Goal: Check status: Check status

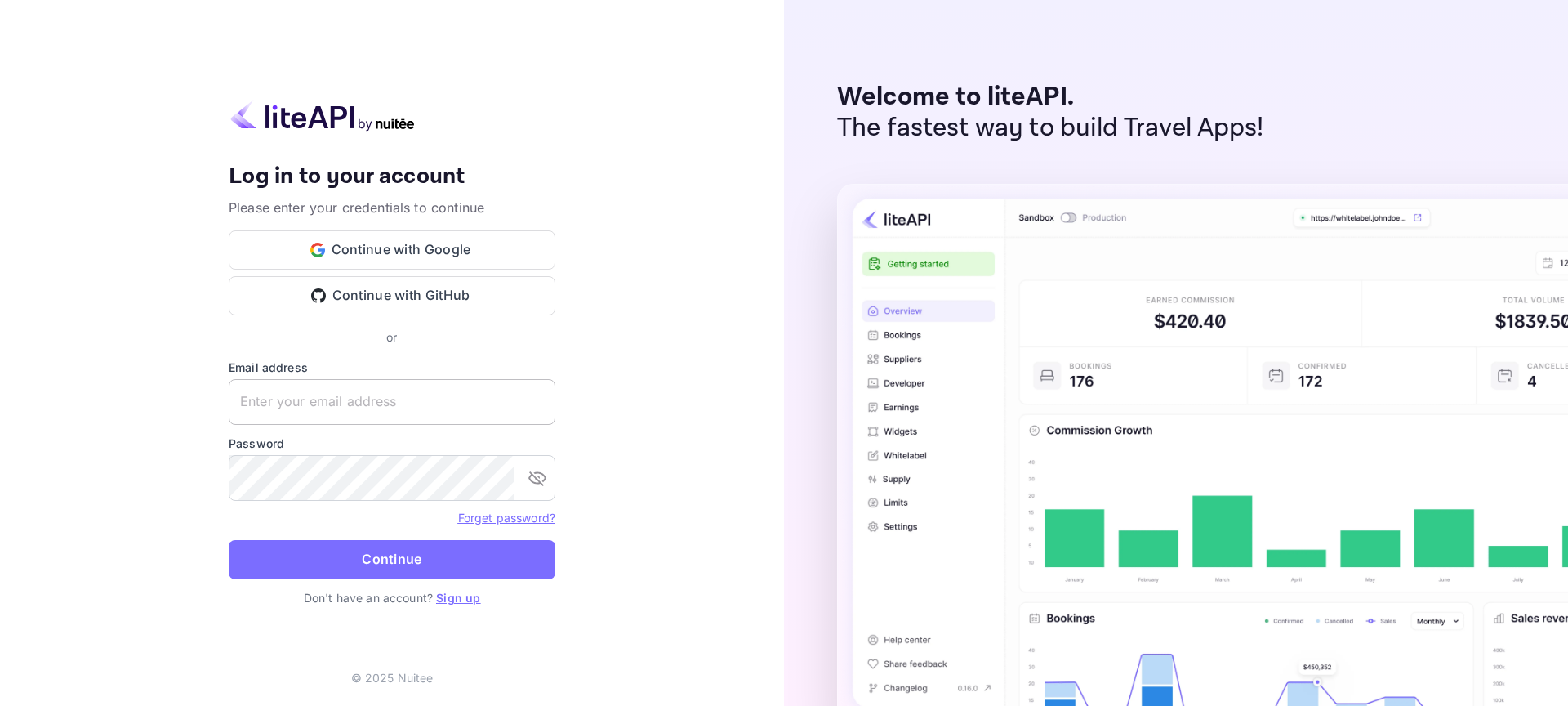
click at [323, 407] on input "text" at bounding box center [392, 402] width 327 height 46
paste input "[EMAIL_ADDRESS][DOMAIN_NAME] Nuitee2024@"
drag, startPoint x: 472, startPoint y: 407, endPoint x: 373, endPoint y: 402, distance: 99.1
click at [373, 402] on input "[EMAIL_ADDRESS][DOMAIN_NAME] Nuitee2024@" at bounding box center [392, 402] width 327 height 46
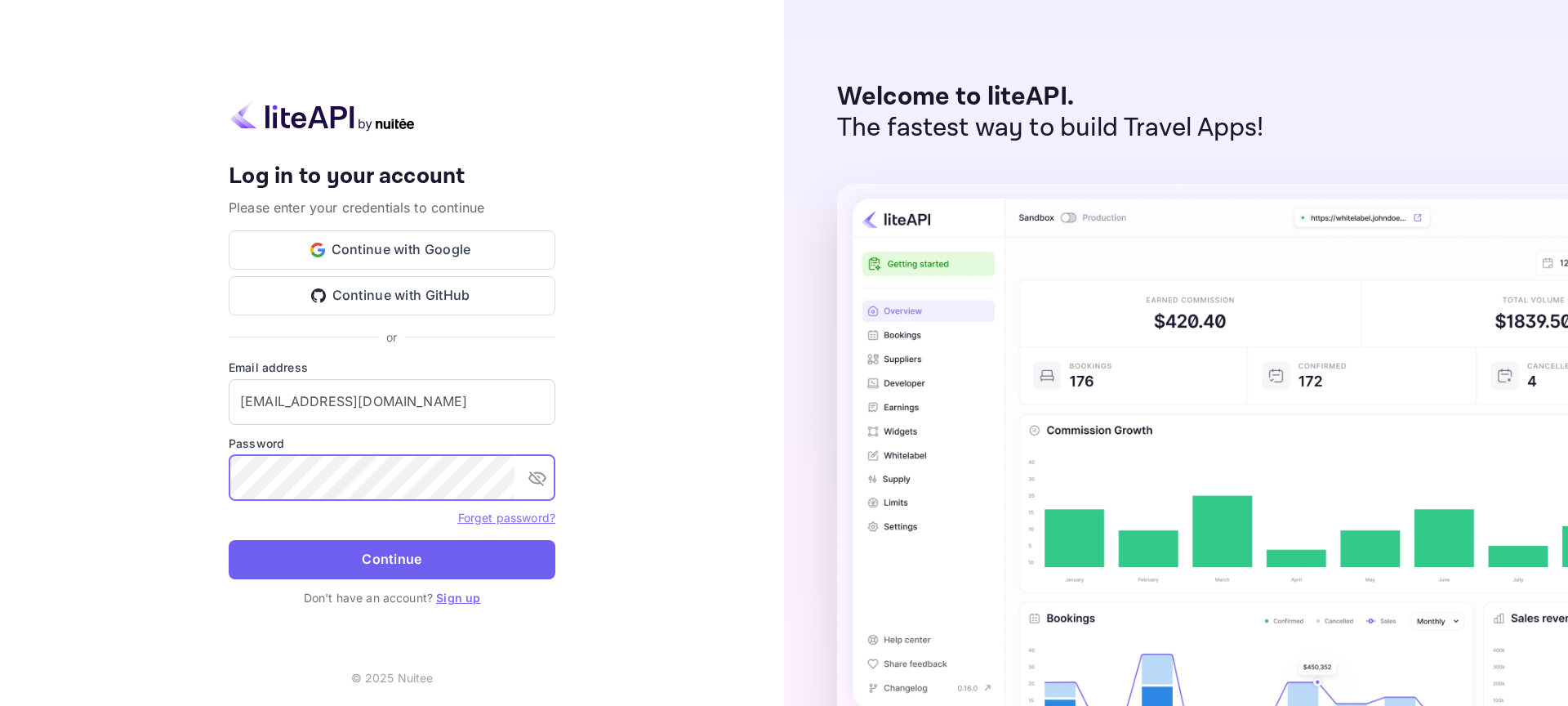
click at [472, 559] on button "Continue" at bounding box center [392, 560] width 327 height 39
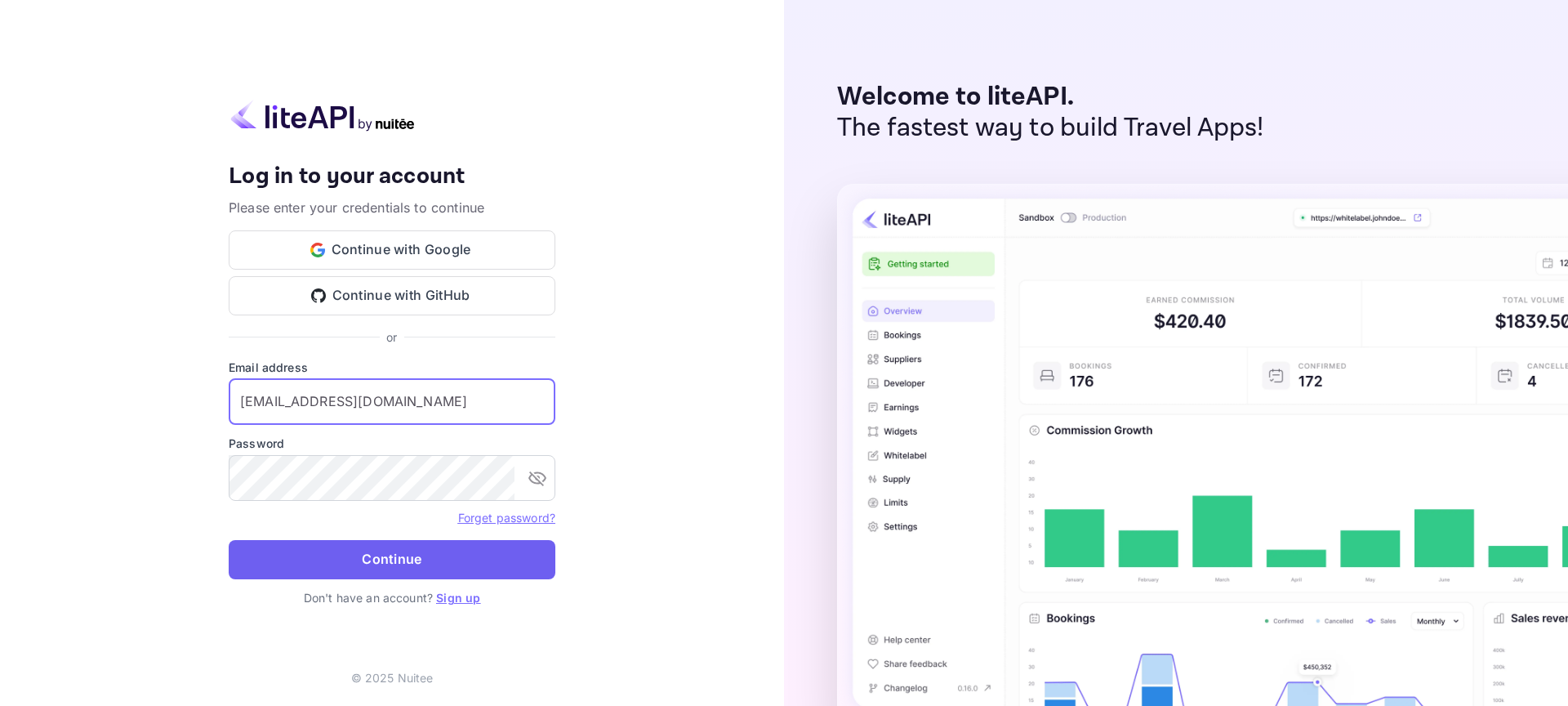
type input "[EMAIL_ADDRESS][DOMAIN_NAME]"
click at [333, 547] on button "Continue" at bounding box center [392, 560] width 327 height 39
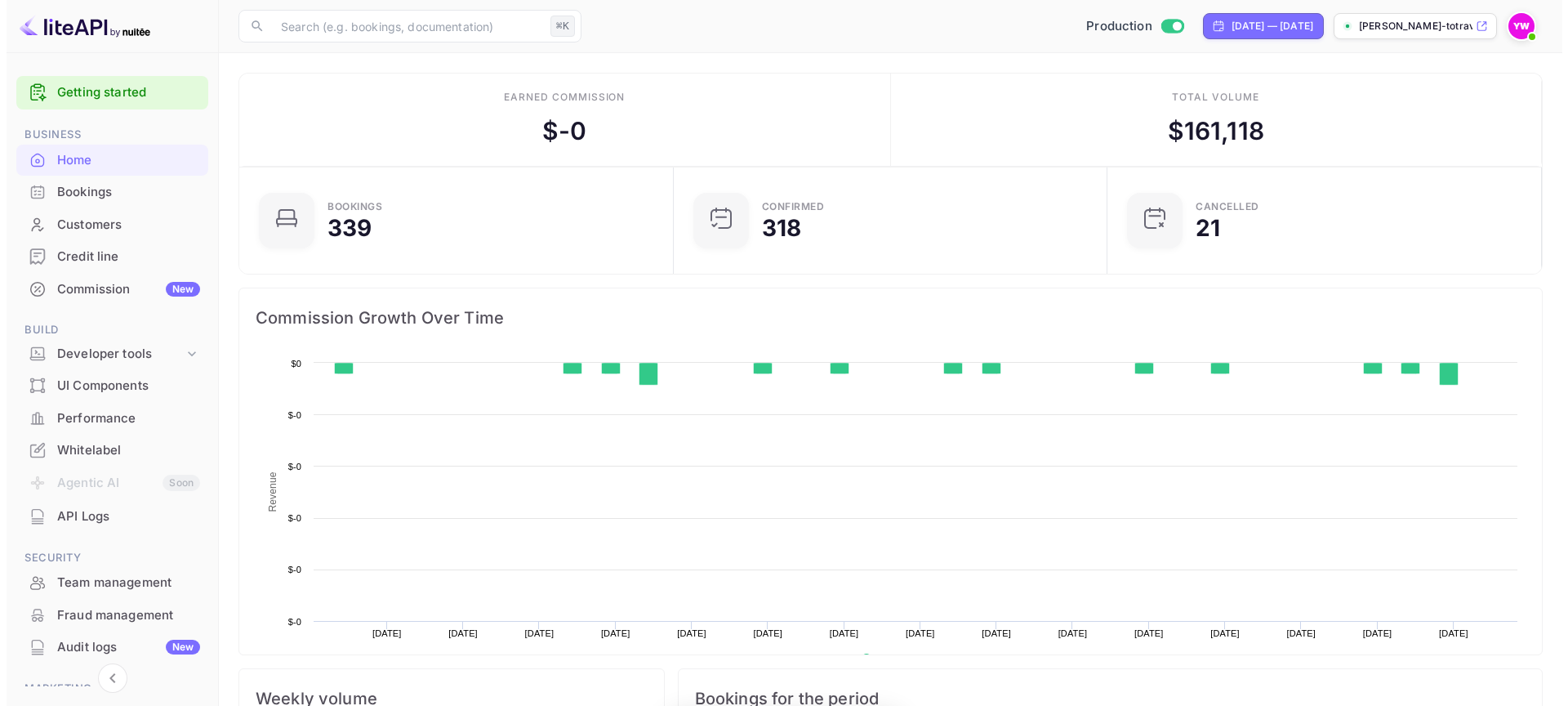
scroll to position [253, 411]
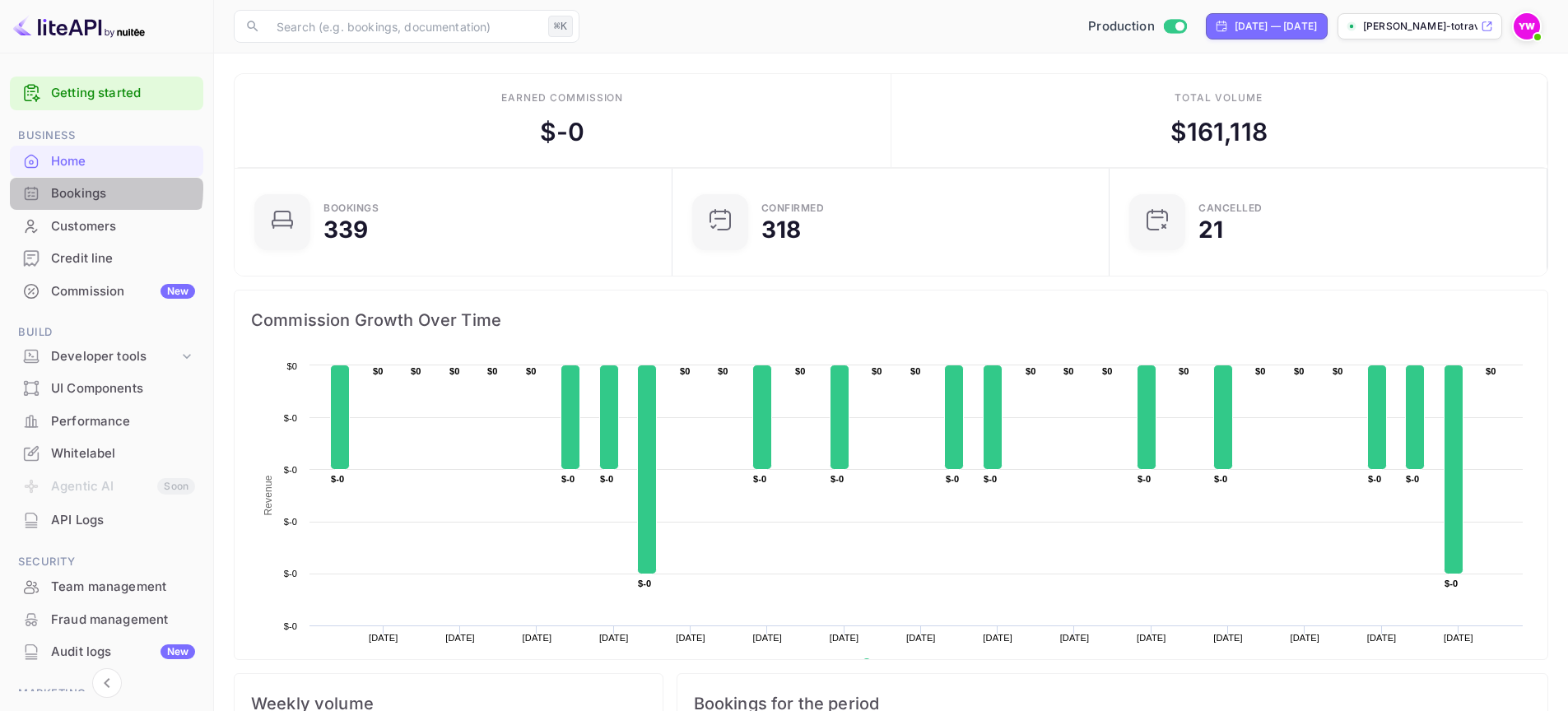
click at [87, 189] on div "Bookings" at bounding box center [124, 193] width 144 height 19
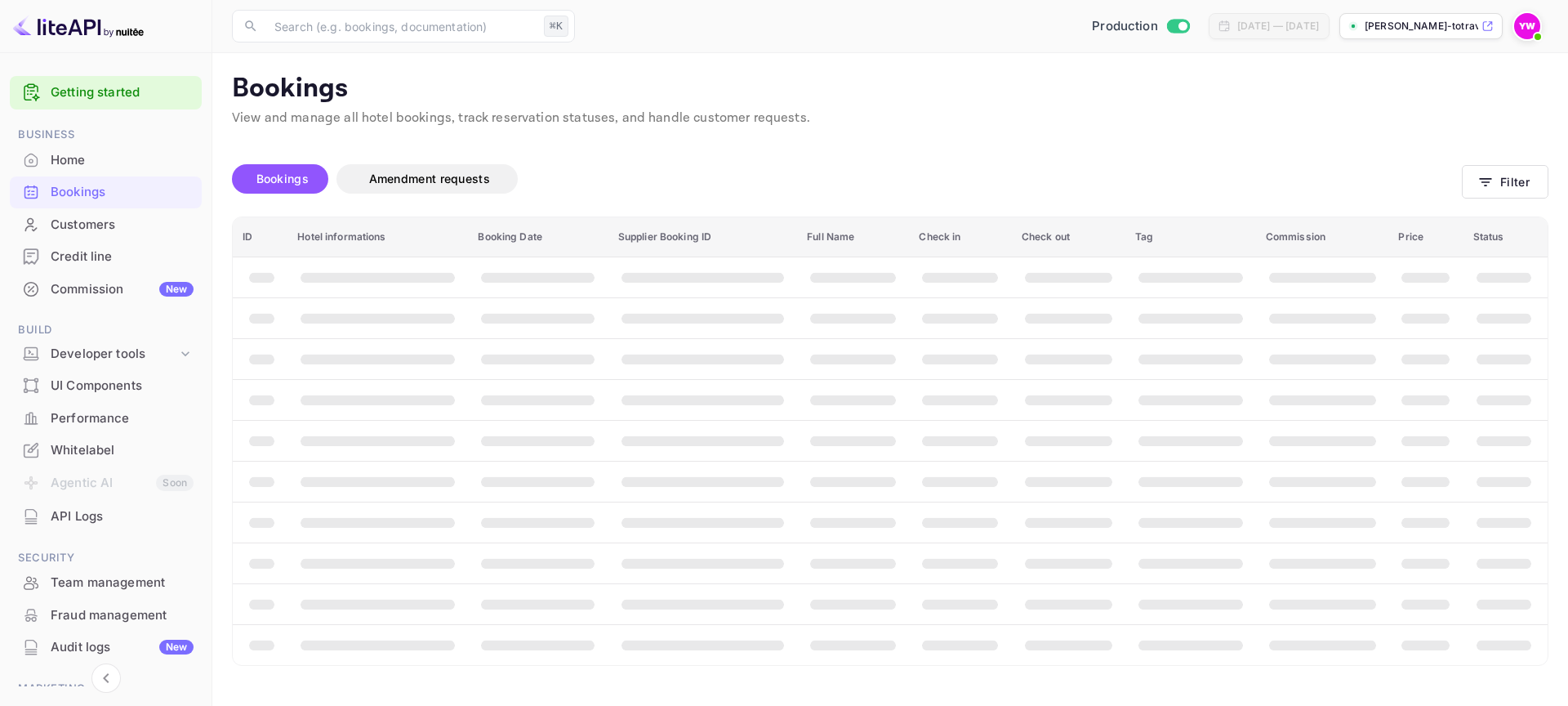
click at [1459, 155] on div "Bookings Amendment requests" at bounding box center [846, 183] width 1230 height 69
click at [1482, 175] on icon "button" at bounding box center [1486, 182] width 17 height 17
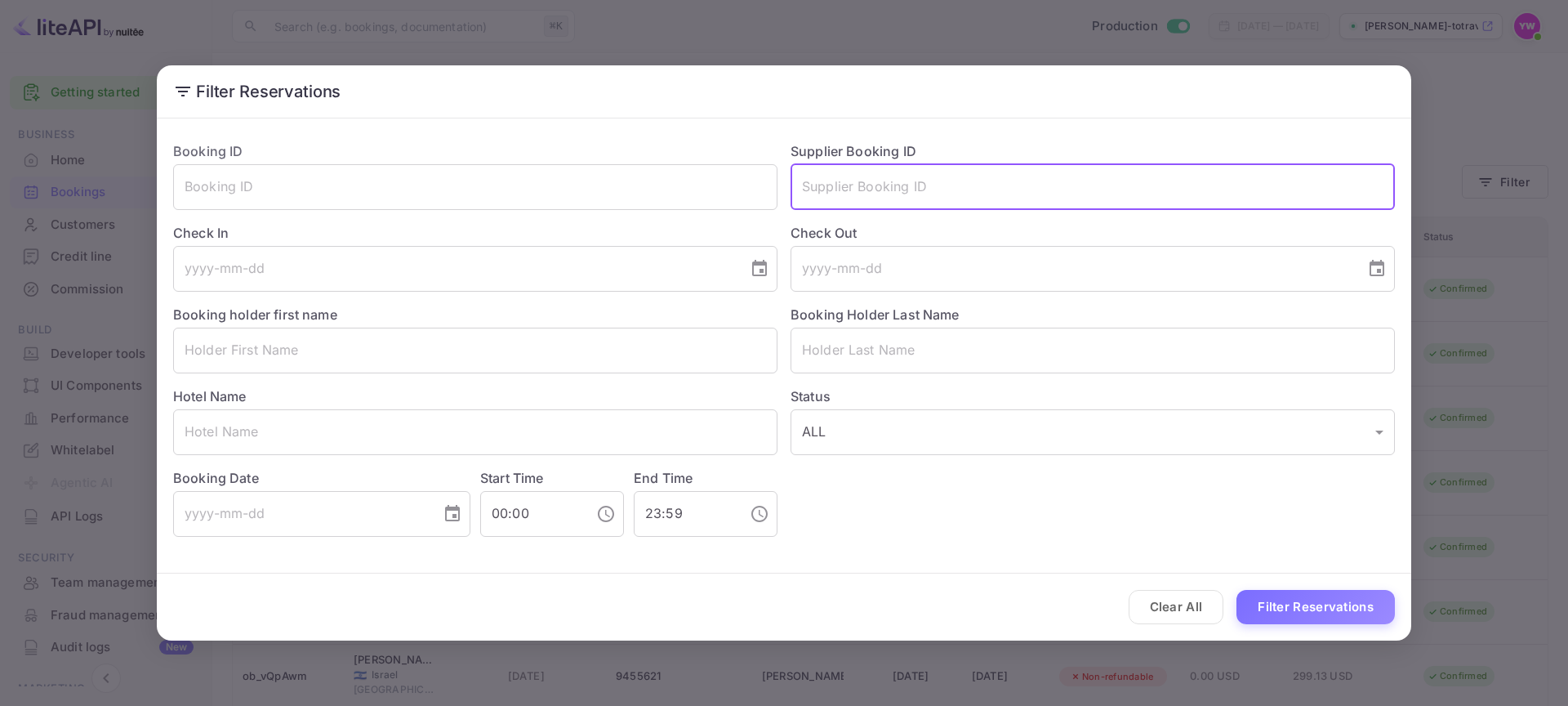
click at [1049, 195] on input "text" at bounding box center [1093, 187] width 605 height 46
paste input "9073080"
type input "9073080"
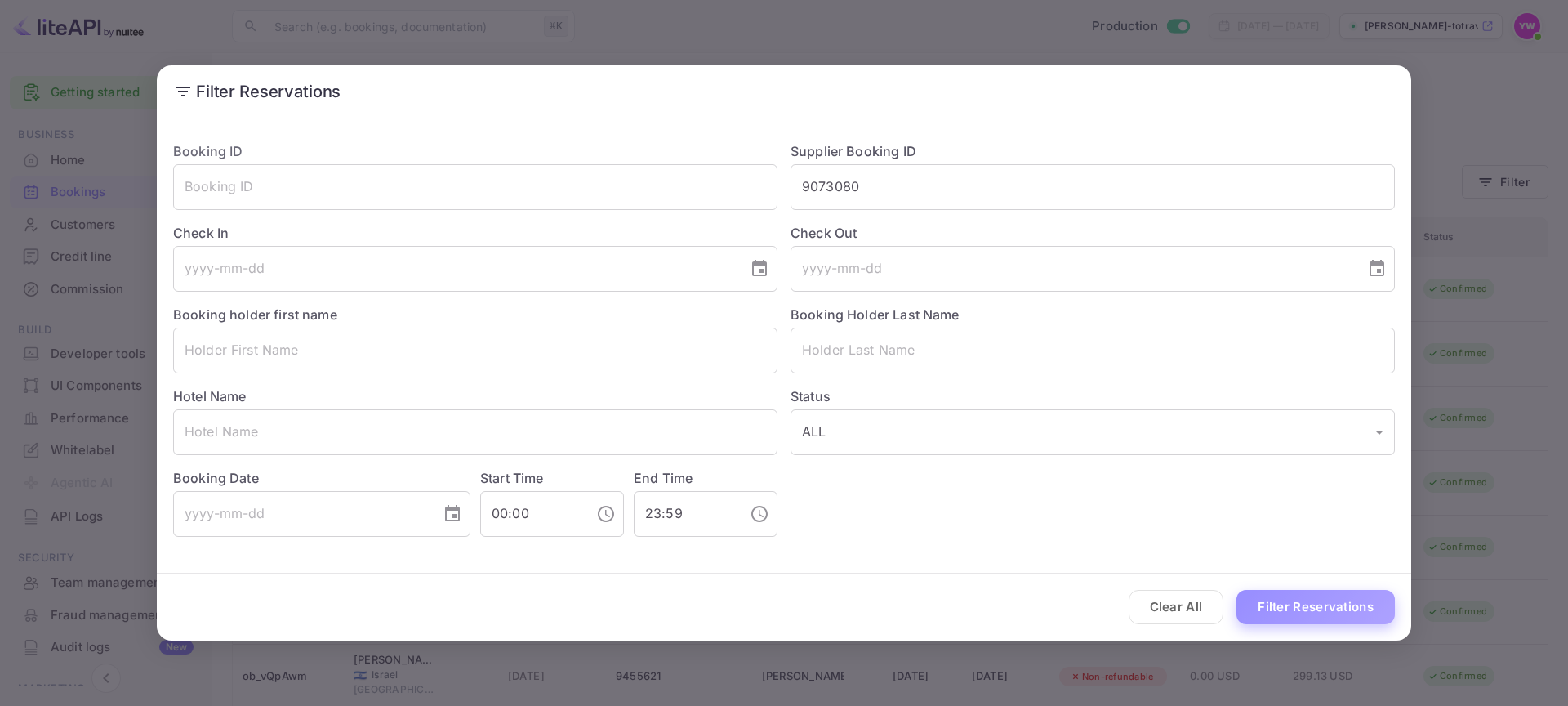
click at [1287, 600] on button "Filter Reservations" at bounding box center [1316, 608] width 158 height 35
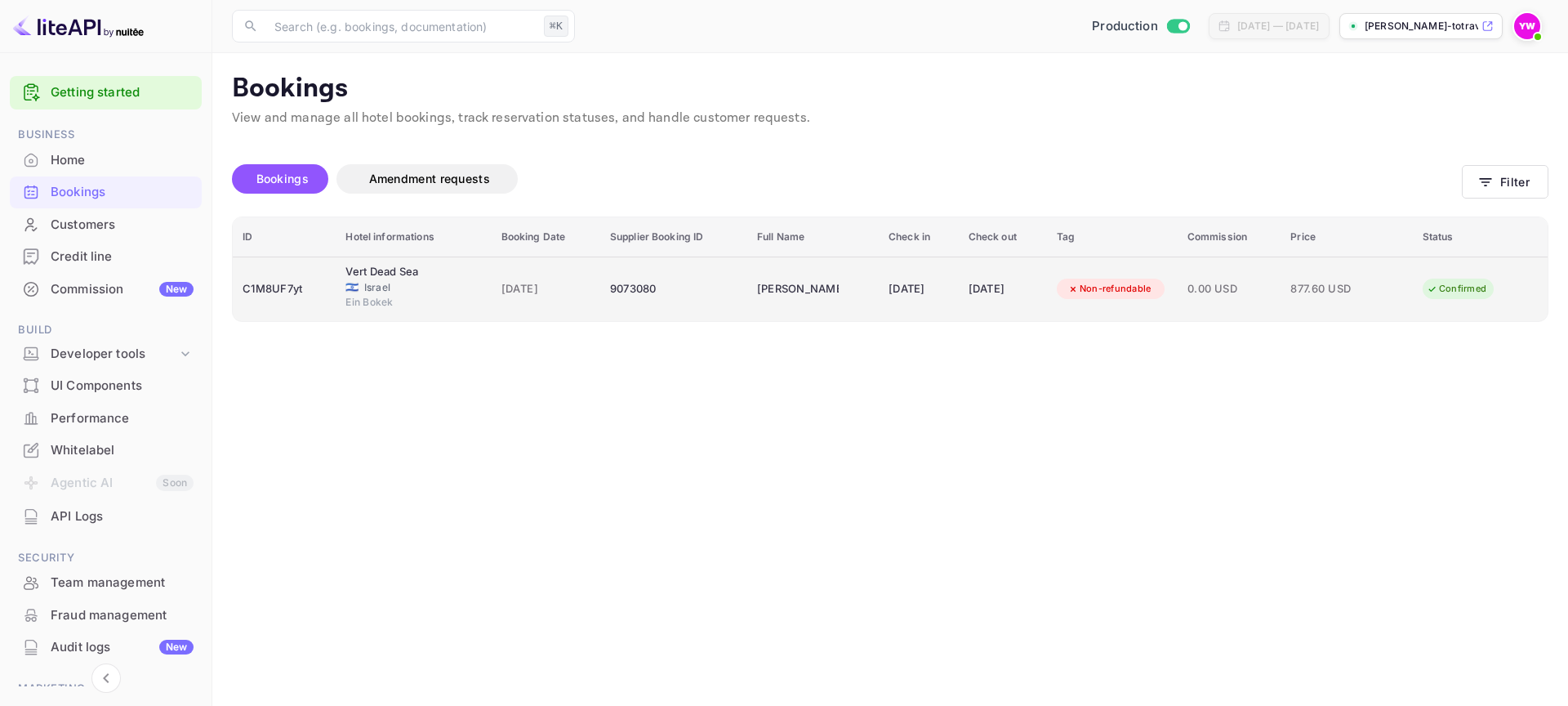
click at [476, 312] on td "Vert Dead Sea 🇮🇱 Israel Ein Bokek" at bounding box center [413, 289] width 155 height 65
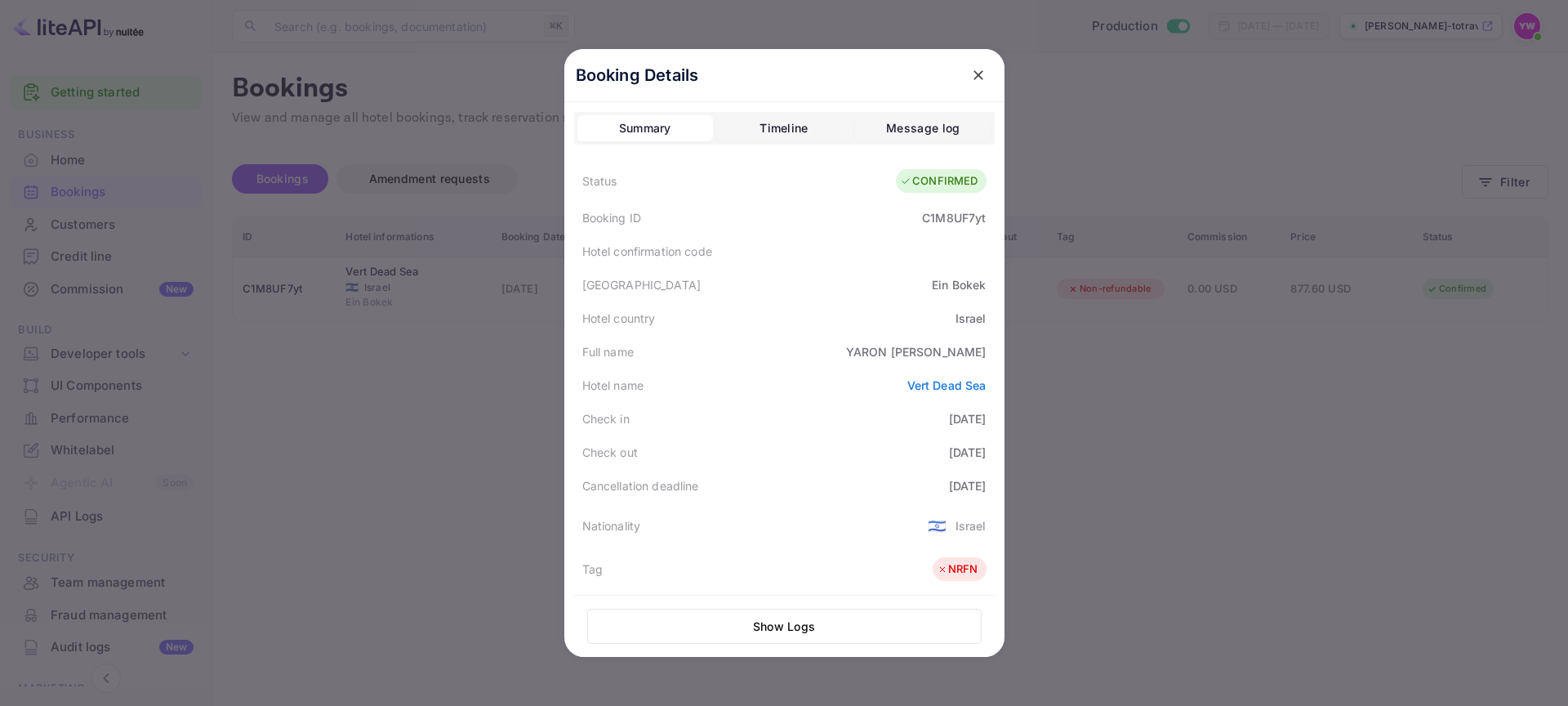
click at [436, 360] on div at bounding box center [784, 353] width 1568 height 706
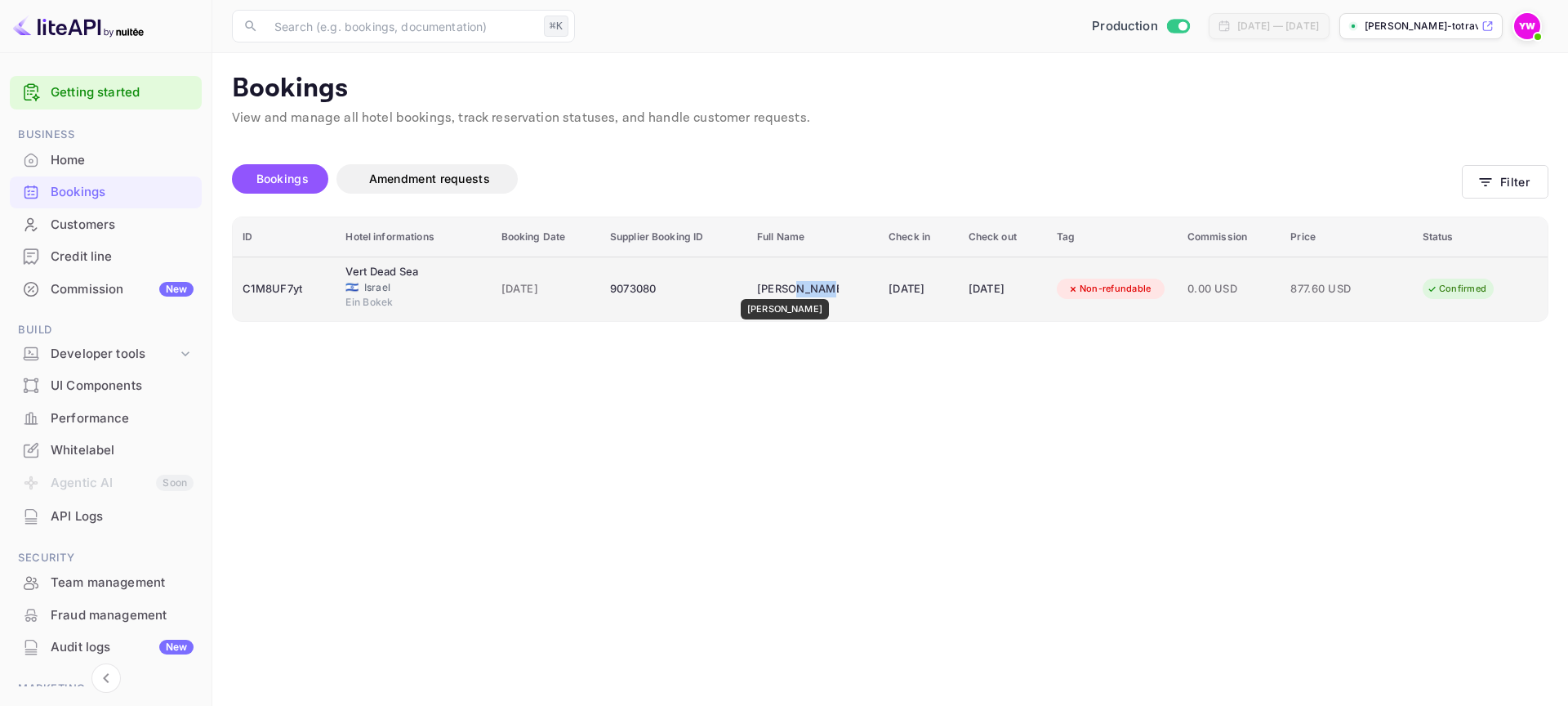
click at [841, 292] on td "[PERSON_NAME]" at bounding box center [813, 289] width 132 height 65
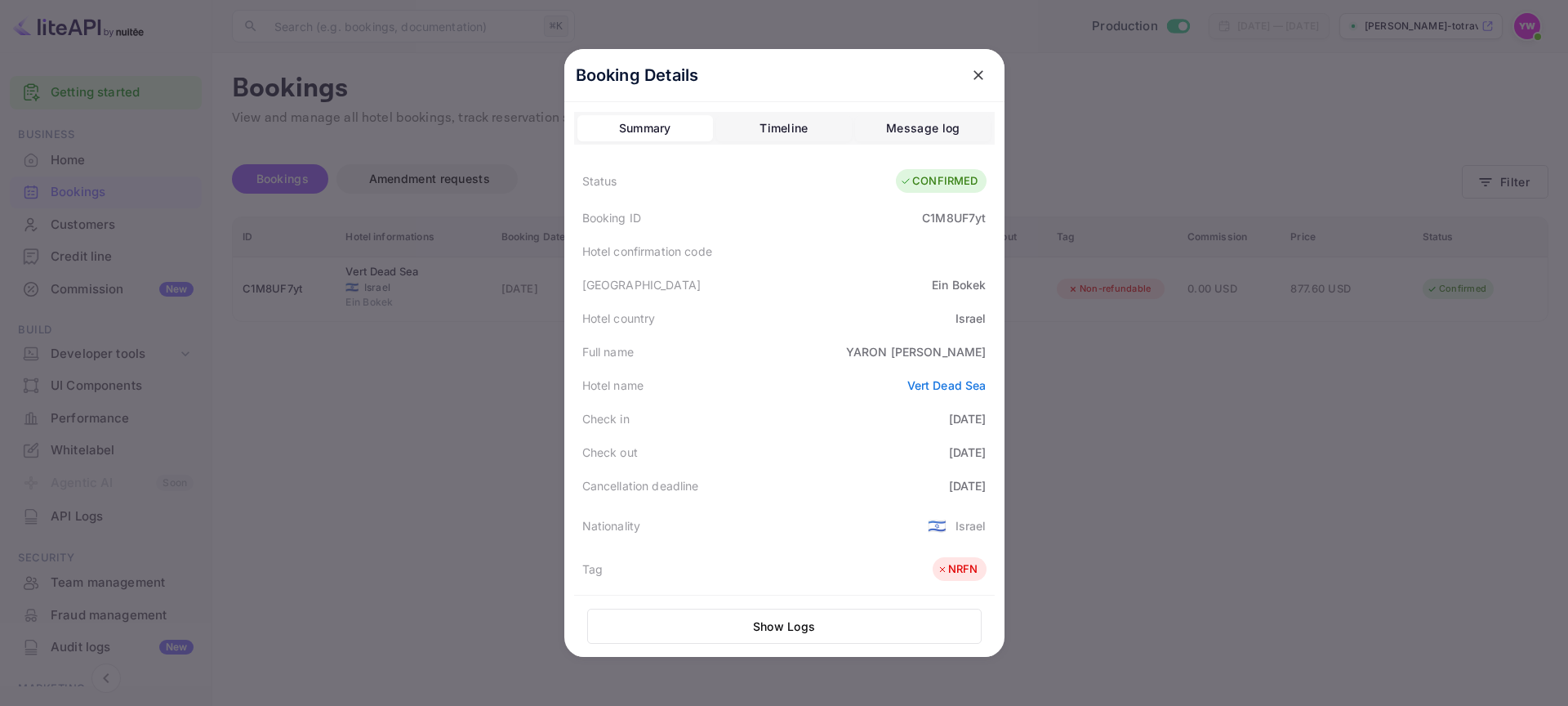
click at [1162, 348] on div at bounding box center [784, 353] width 1568 height 706
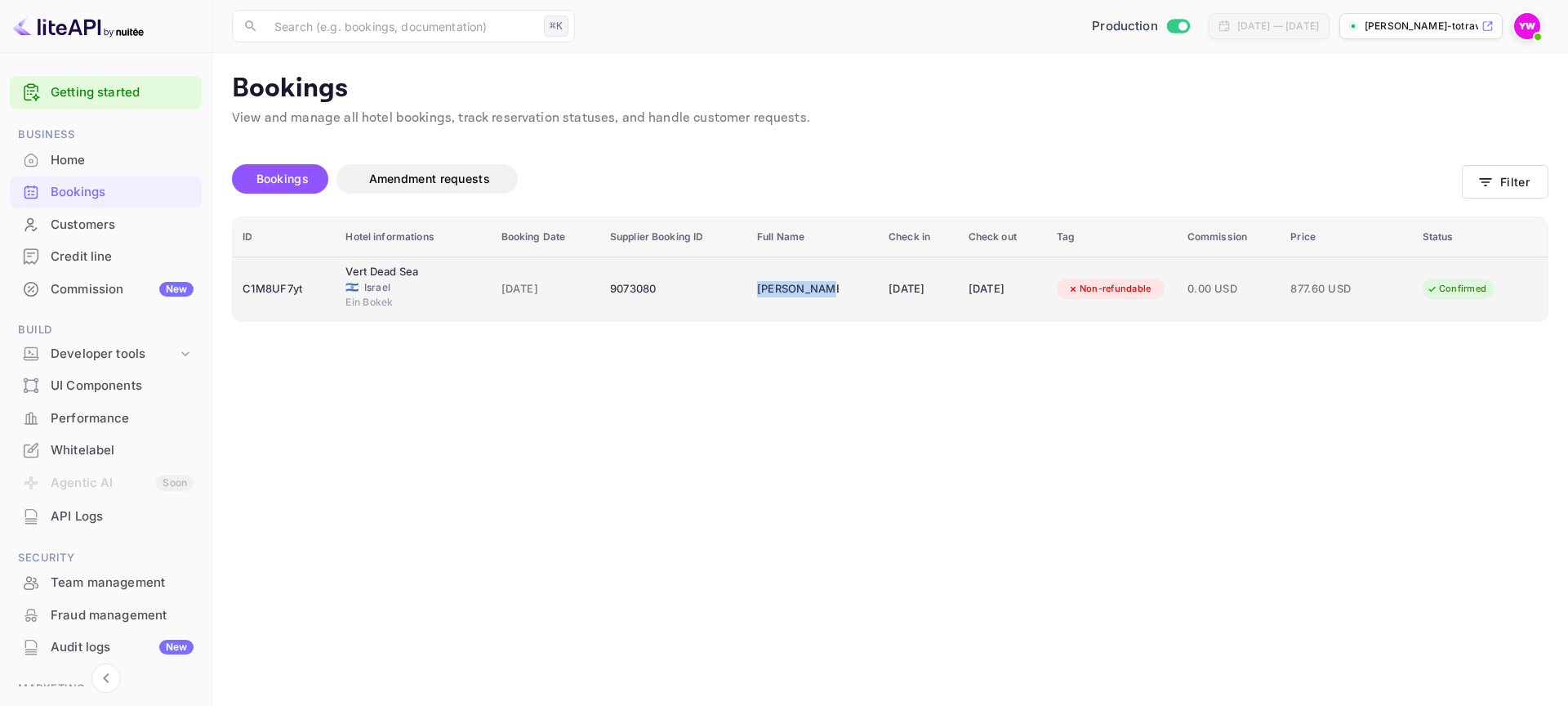
drag, startPoint x: 741, startPoint y: 286, endPoint x: 819, endPoint y: 290, distance: 78.1
click at [819, 290] on td "[PERSON_NAME]" at bounding box center [813, 289] width 132 height 65
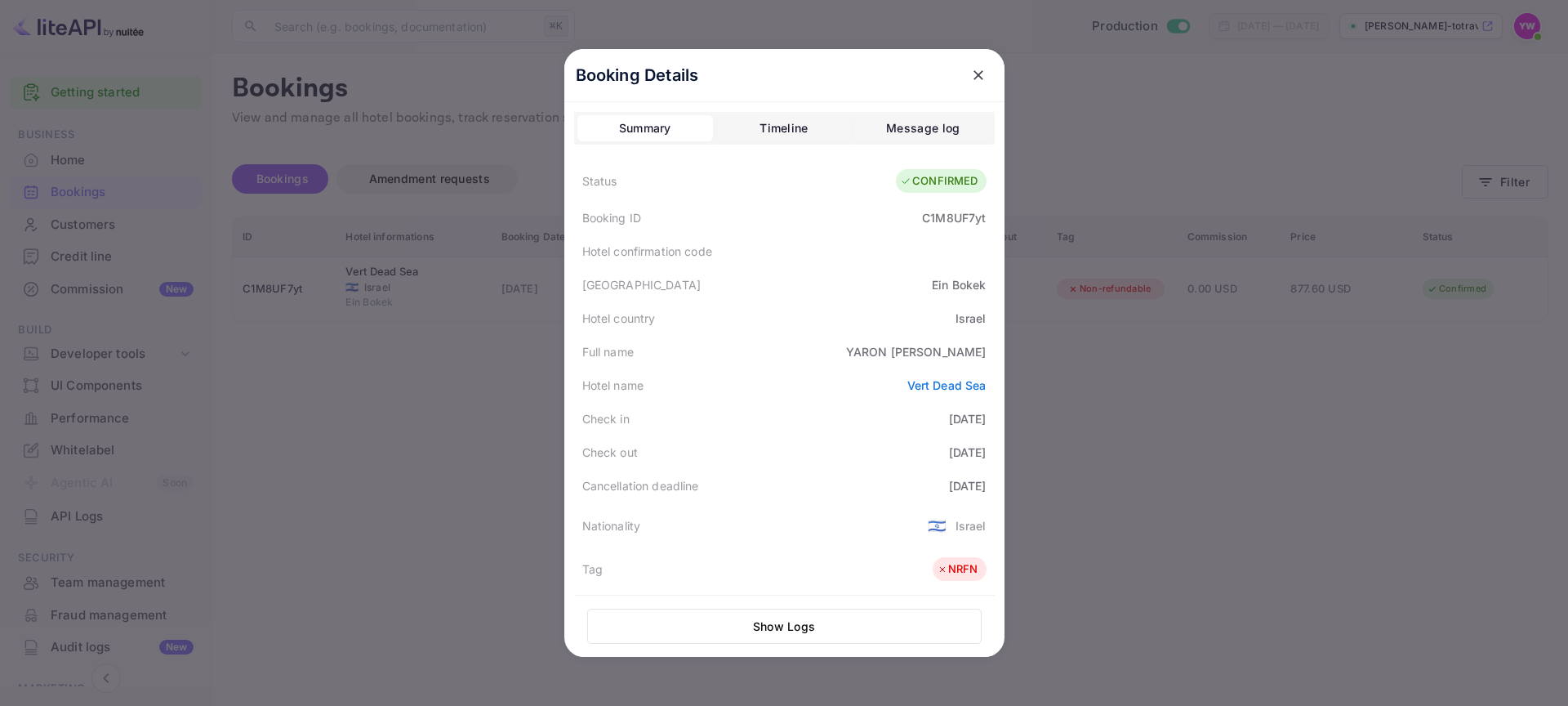
click at [1070, 380] on div at bounding box center [784, 353] width 1568 height 706
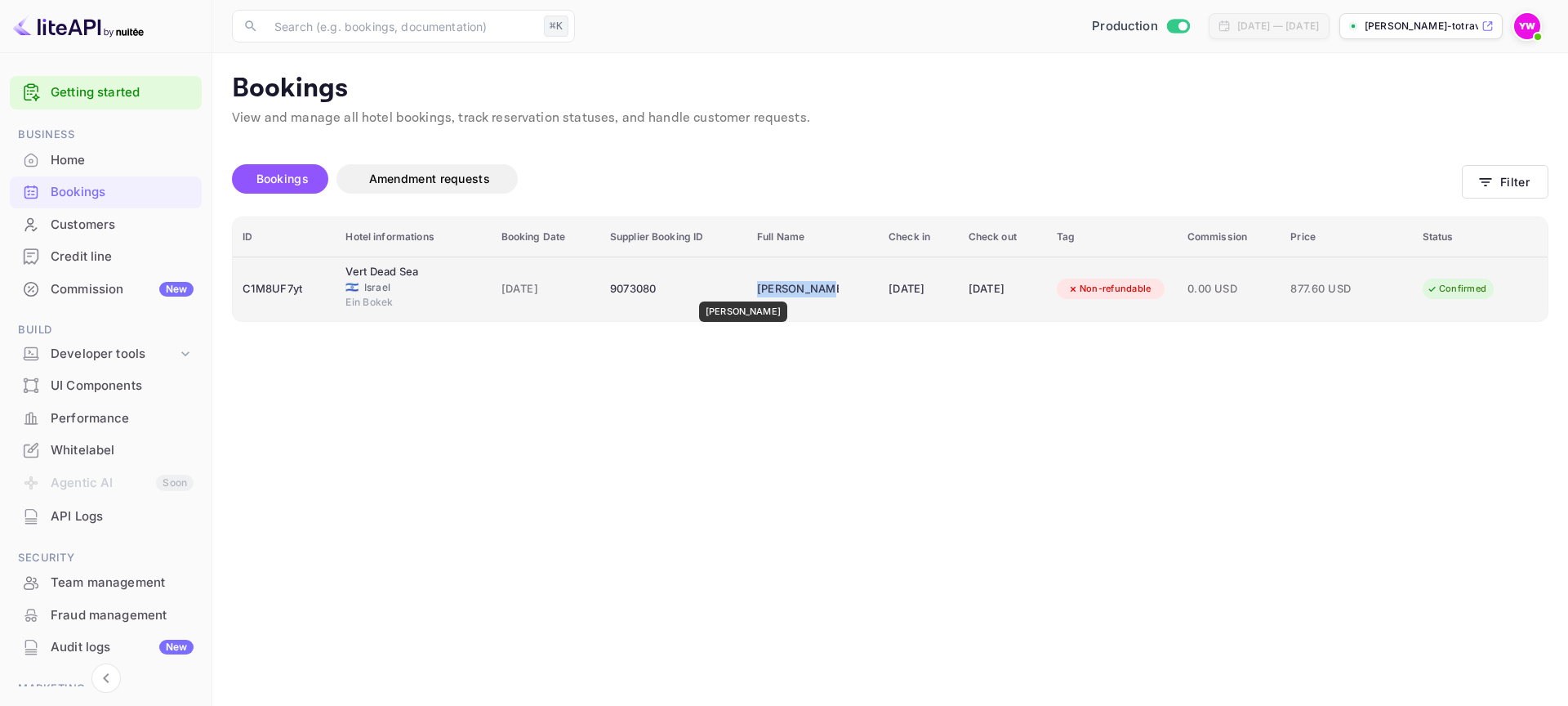
drag, startPoint x: 828, startPoint y: 293, endPoint x: 739, endPoint y: 290, distance: 89.1
click at [747, 290] on td "[PERSON_NAME]" at bounding box center [813, 289] width 132 height 65
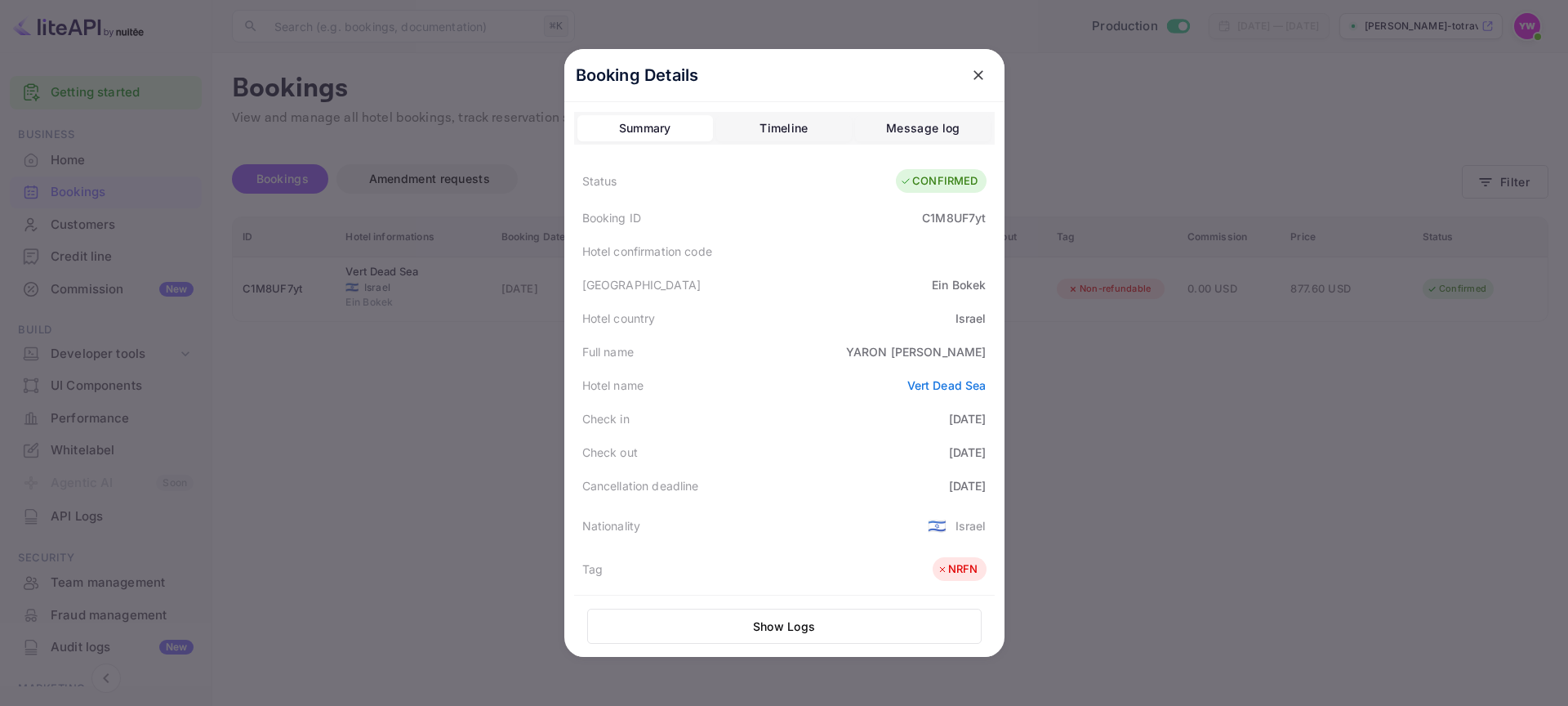
click at [1167, 429] on div at bounding box center [784, 353] width 1568 height 706
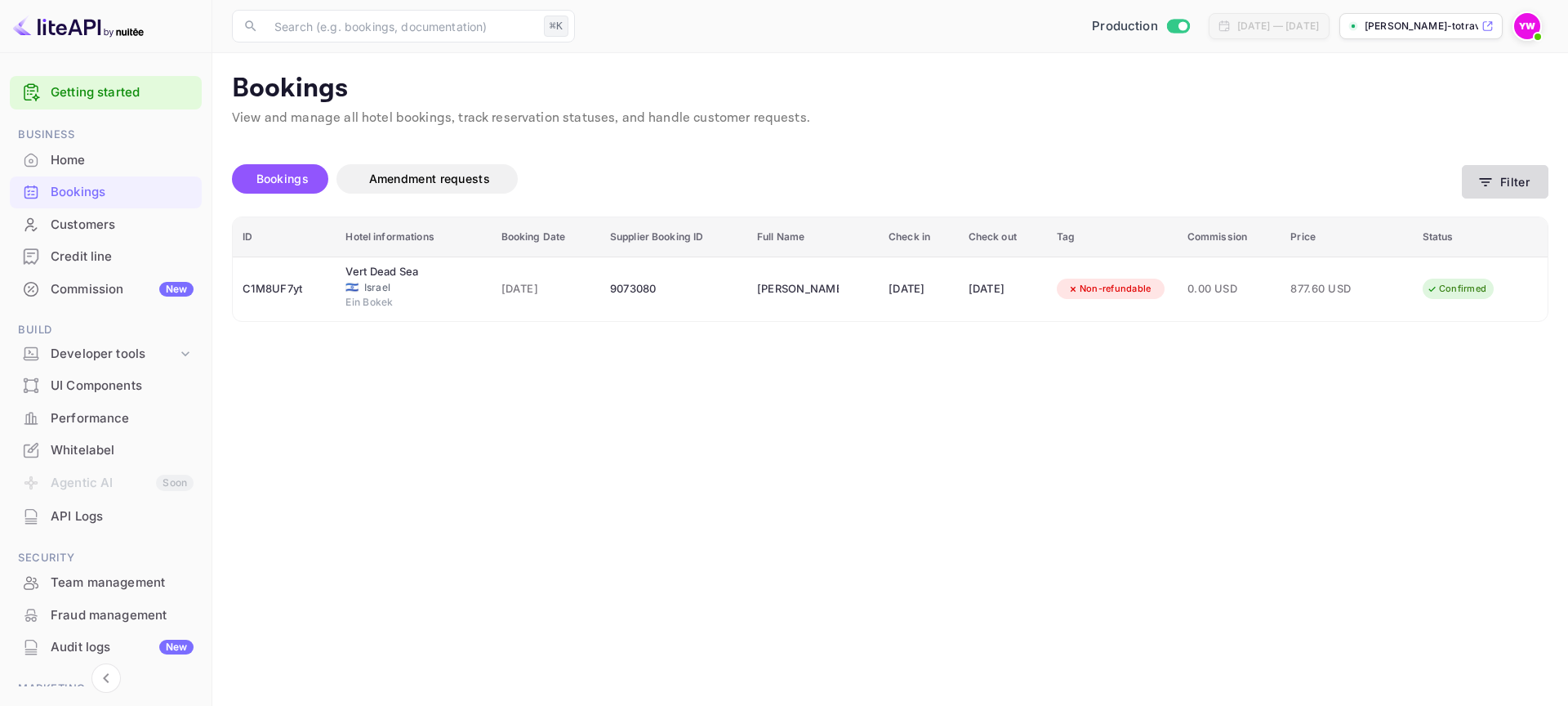
click at [1490, 196] on button "Filter" at bounding box center [1505, 182] width 86 height 33
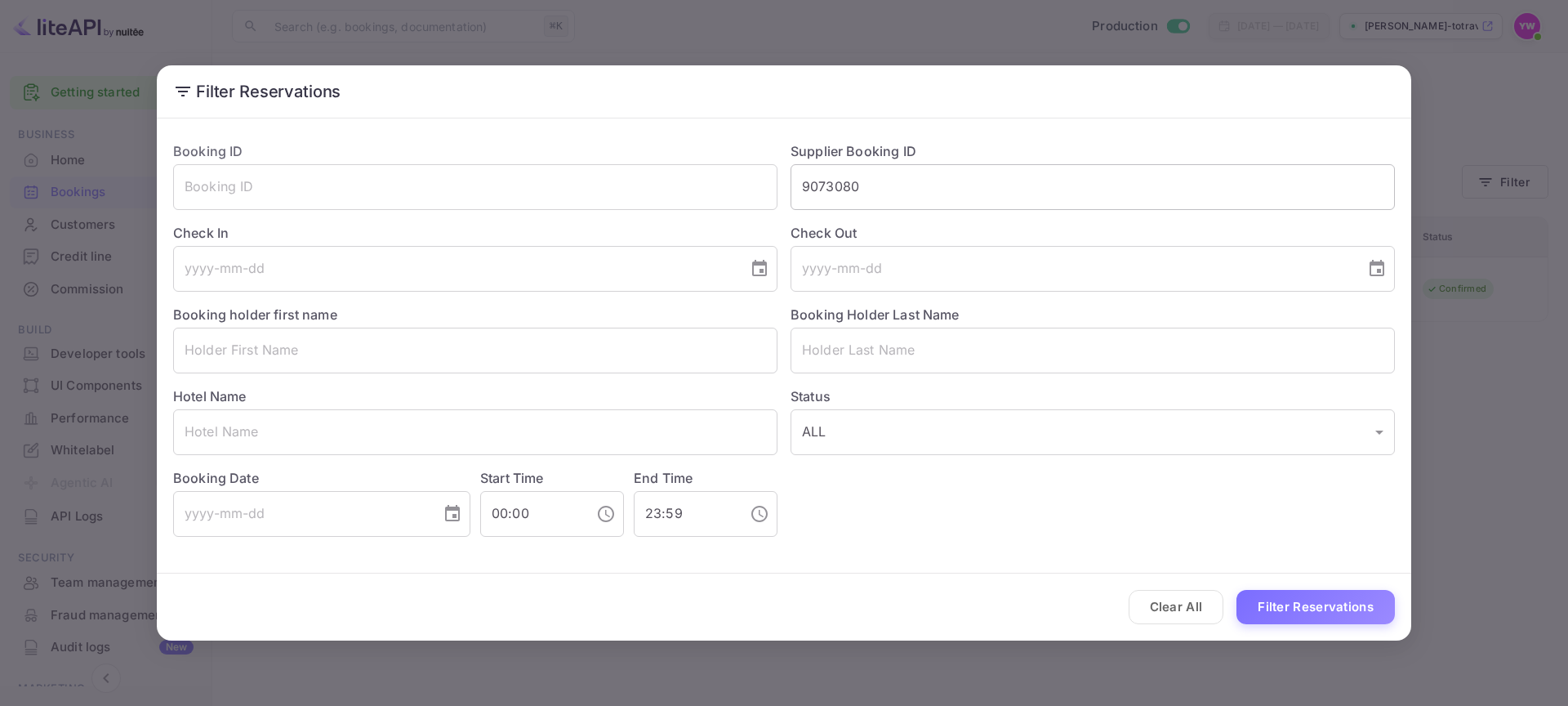
click at [957, 179] on input "9073080" at bounding box center [1093, 187] width 605 height 46
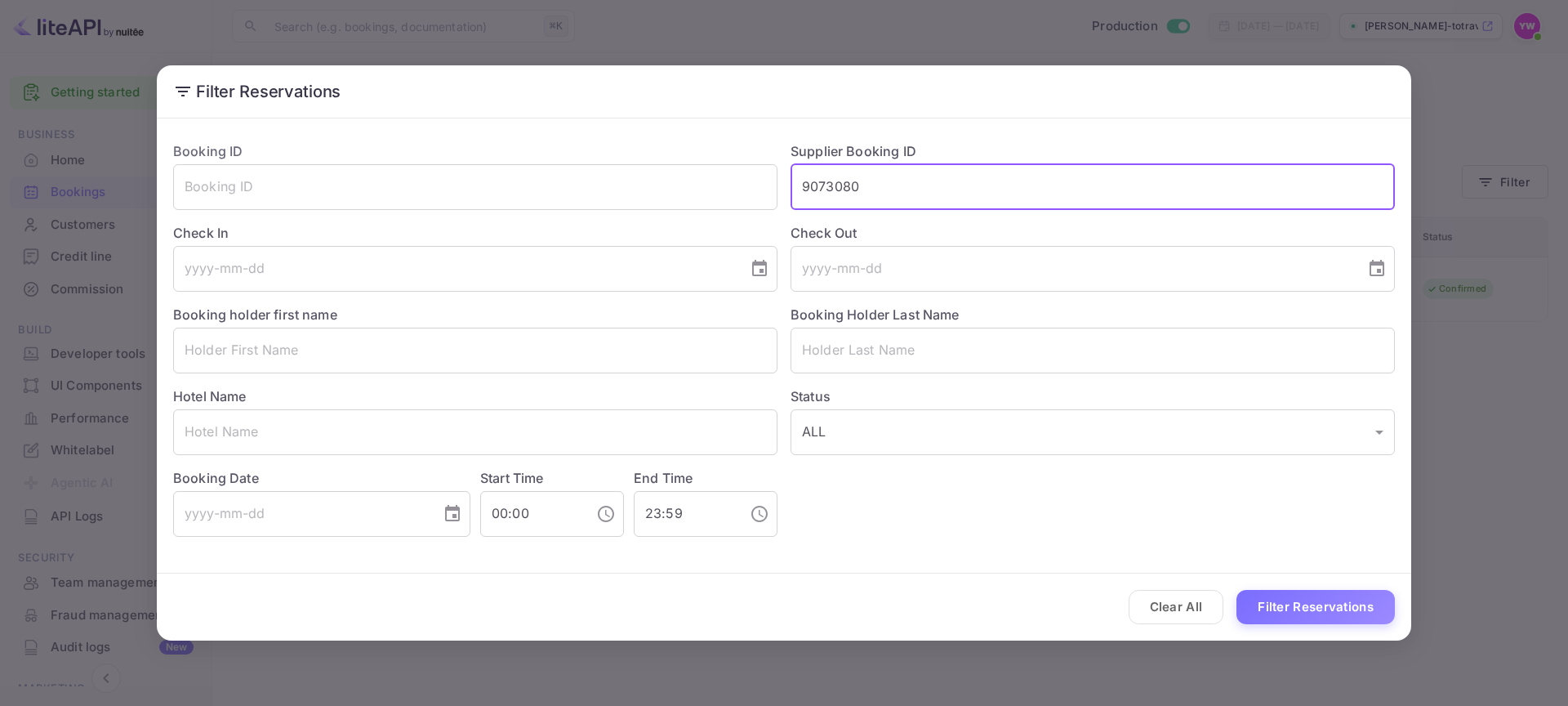
click at [957, 179] on input "9073080" at bounding box center [1093, 187] width 605 height 46
paste input "8078962‏"
type input "8078962‏"
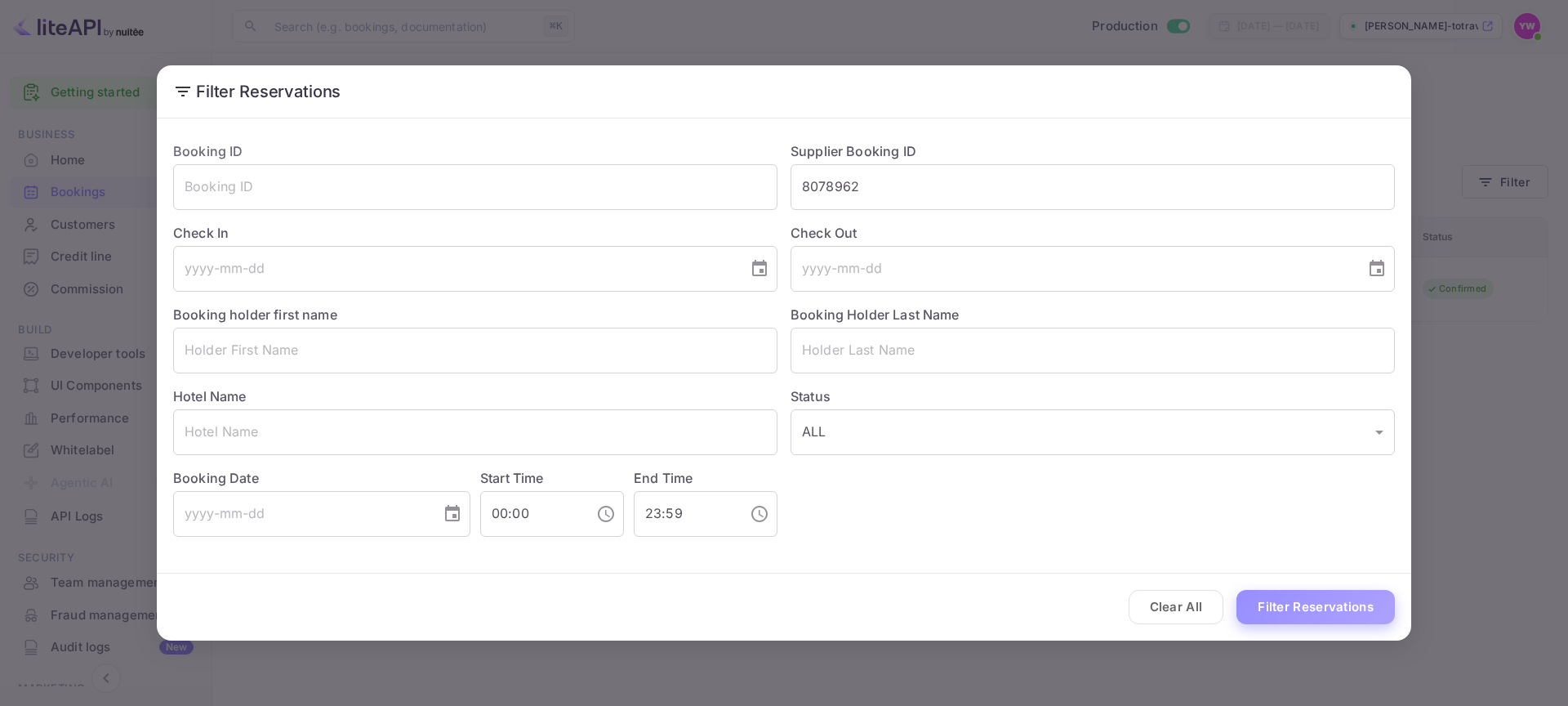
click at [1331, 596] on button "Filter Reservations" at bounding box center [1316, 608] width 158 height 35
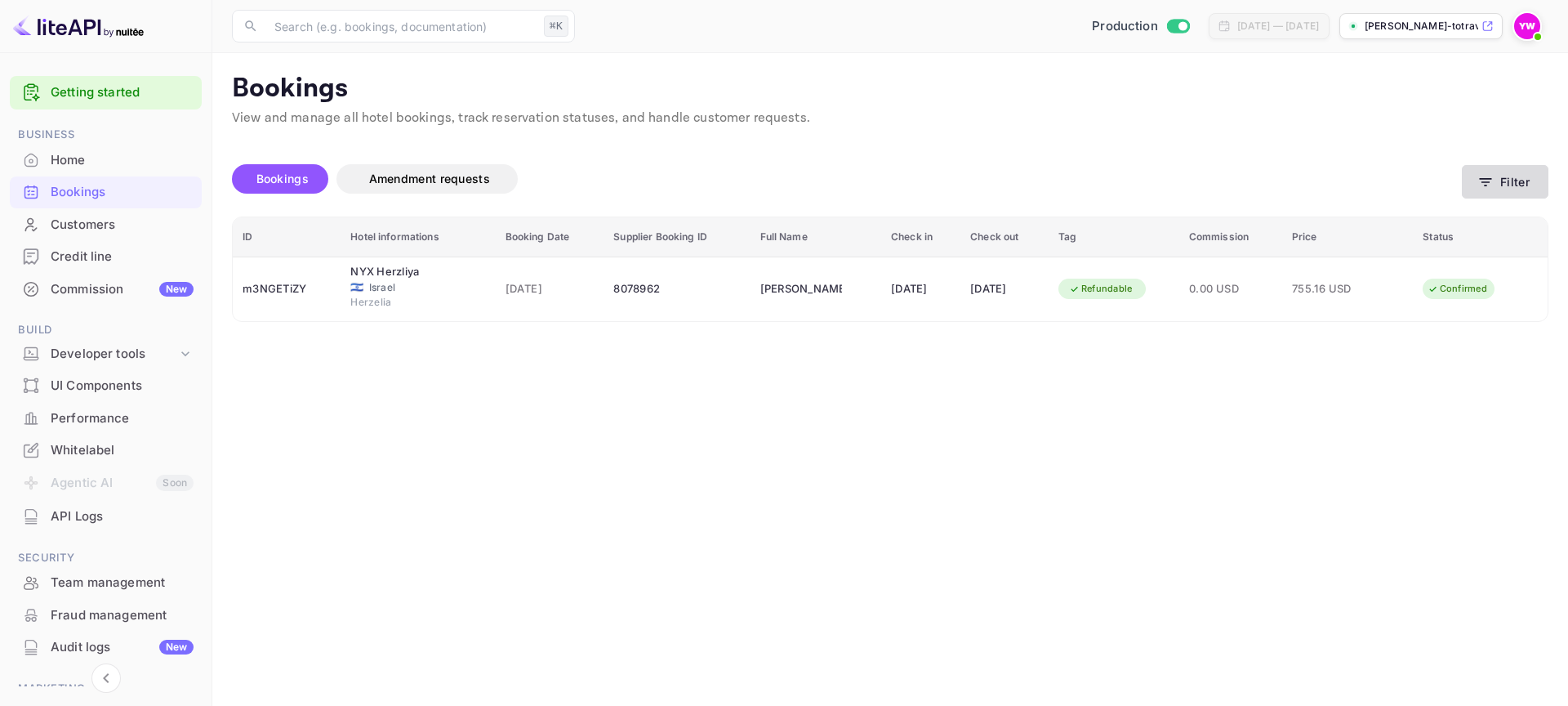
click at [1495, 176] on button "Filter" at bounding box center [1505, 182] width 86 height 33
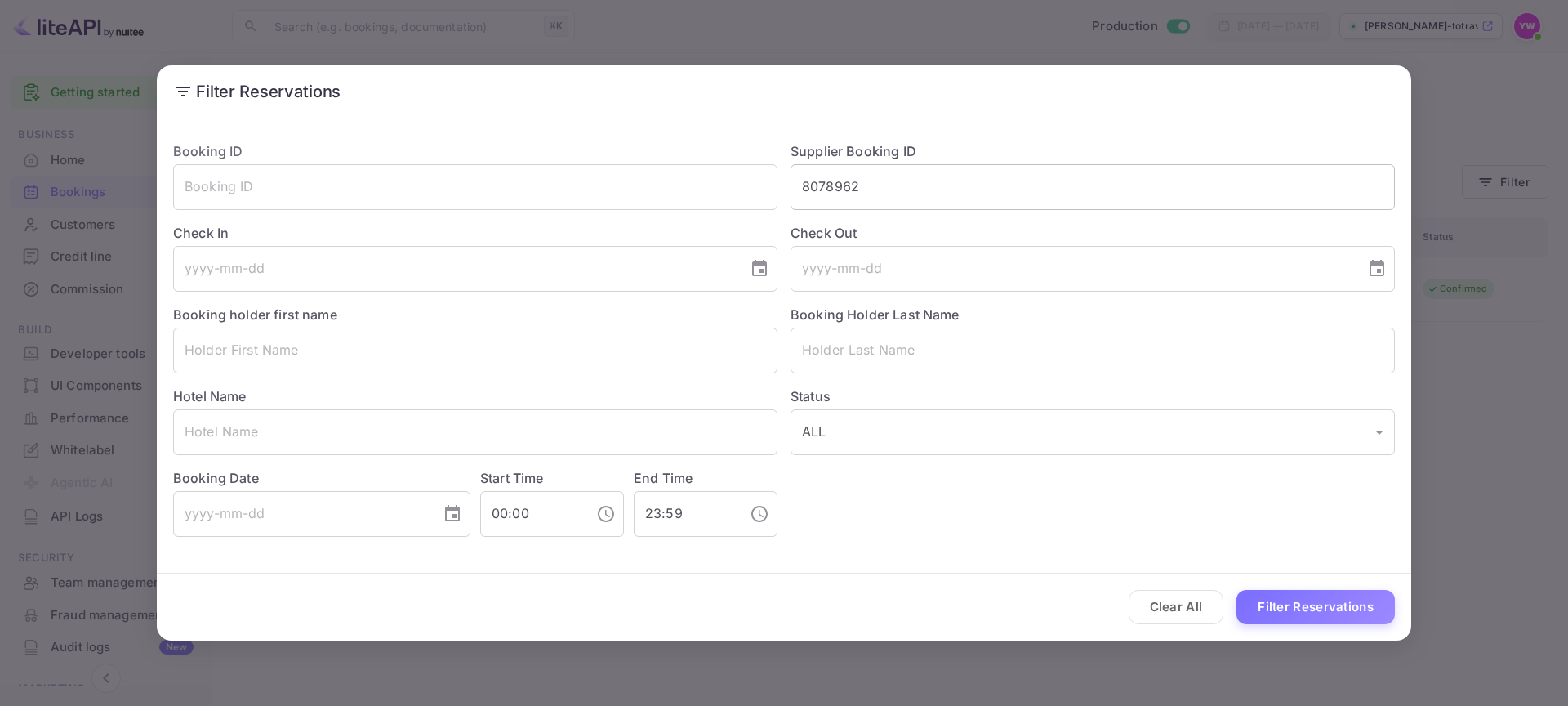
click at [973, 197] on input "8078962‏" at bounding box center [1093, 187] width 605 height 46
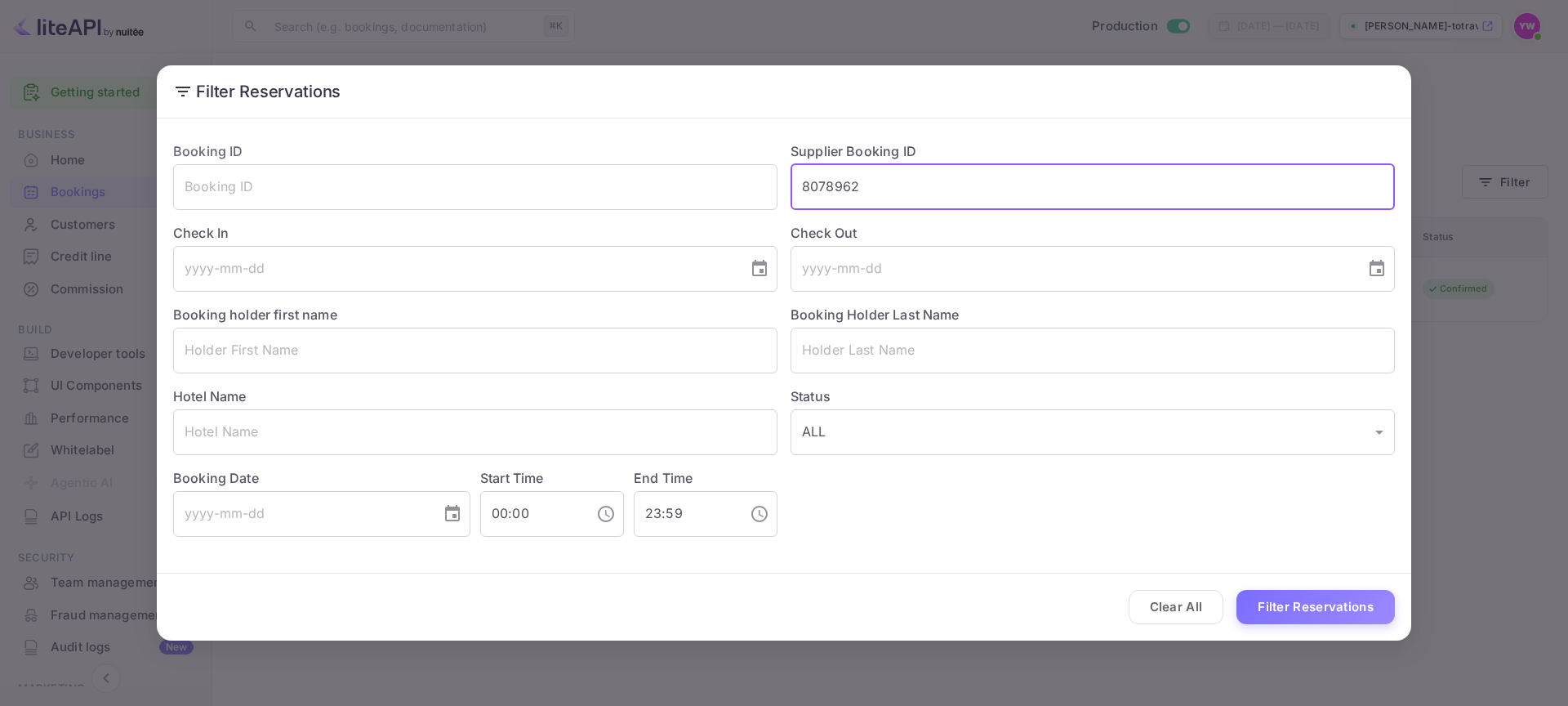
click at [973, 197] on input "8078962‏" at bounding box center [1093, 187] width 605 height 46
paste input "242560"
type input "8242560"
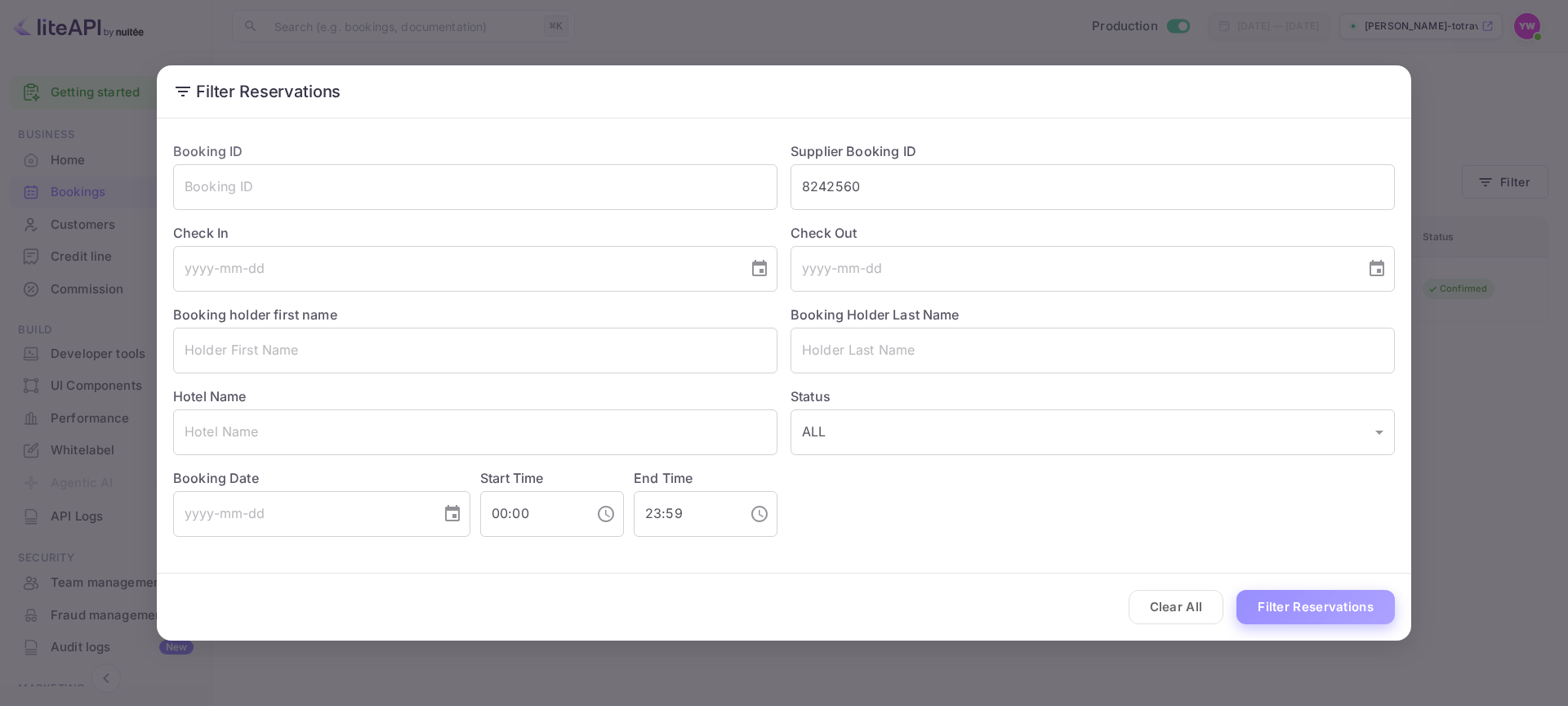
click at [1325, 603] on button "Filter Reservations" at bounding box center [1316, 608] width 158 height 35
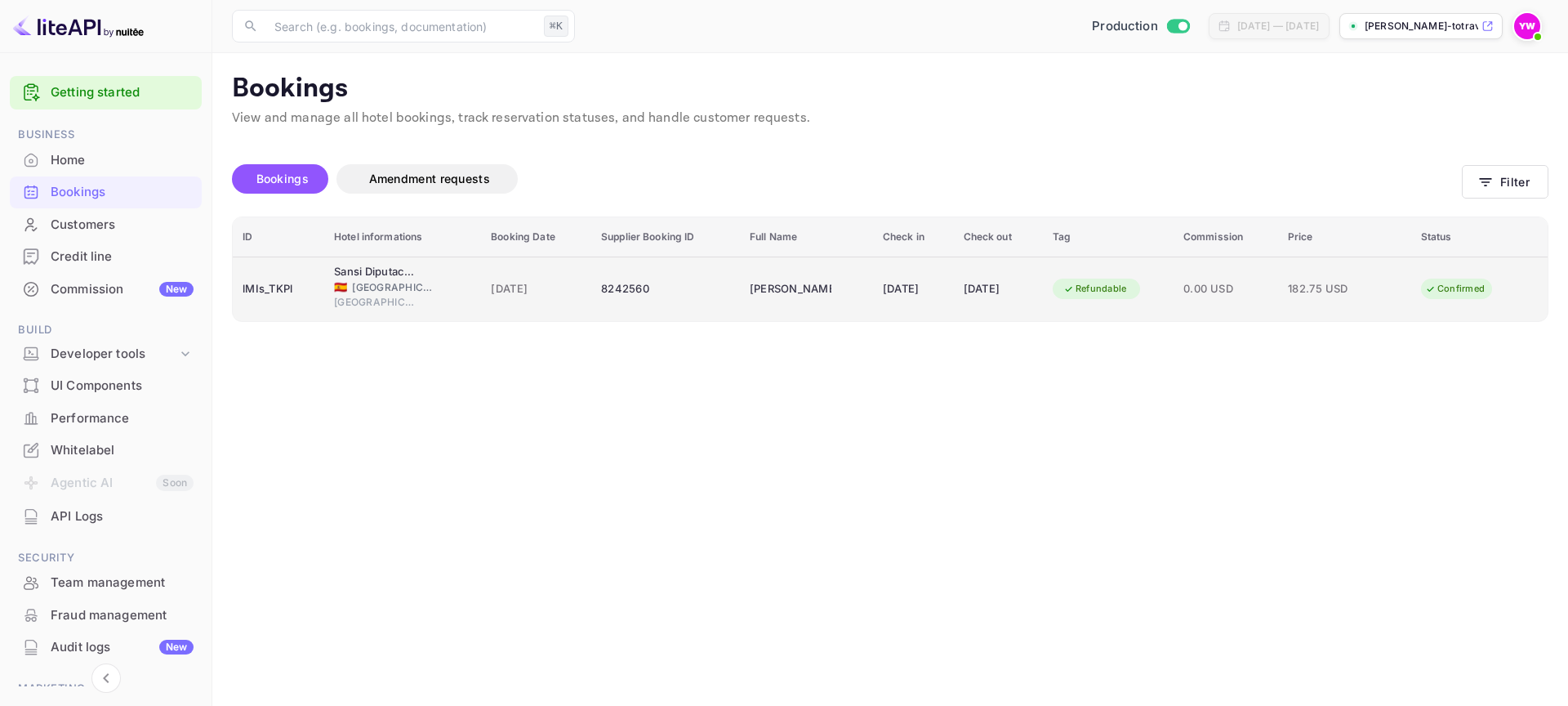
click at [454, 311] on div "[GEOGRAPHIC_DATA]" at bounding box center [403, 303] width 137 height 19
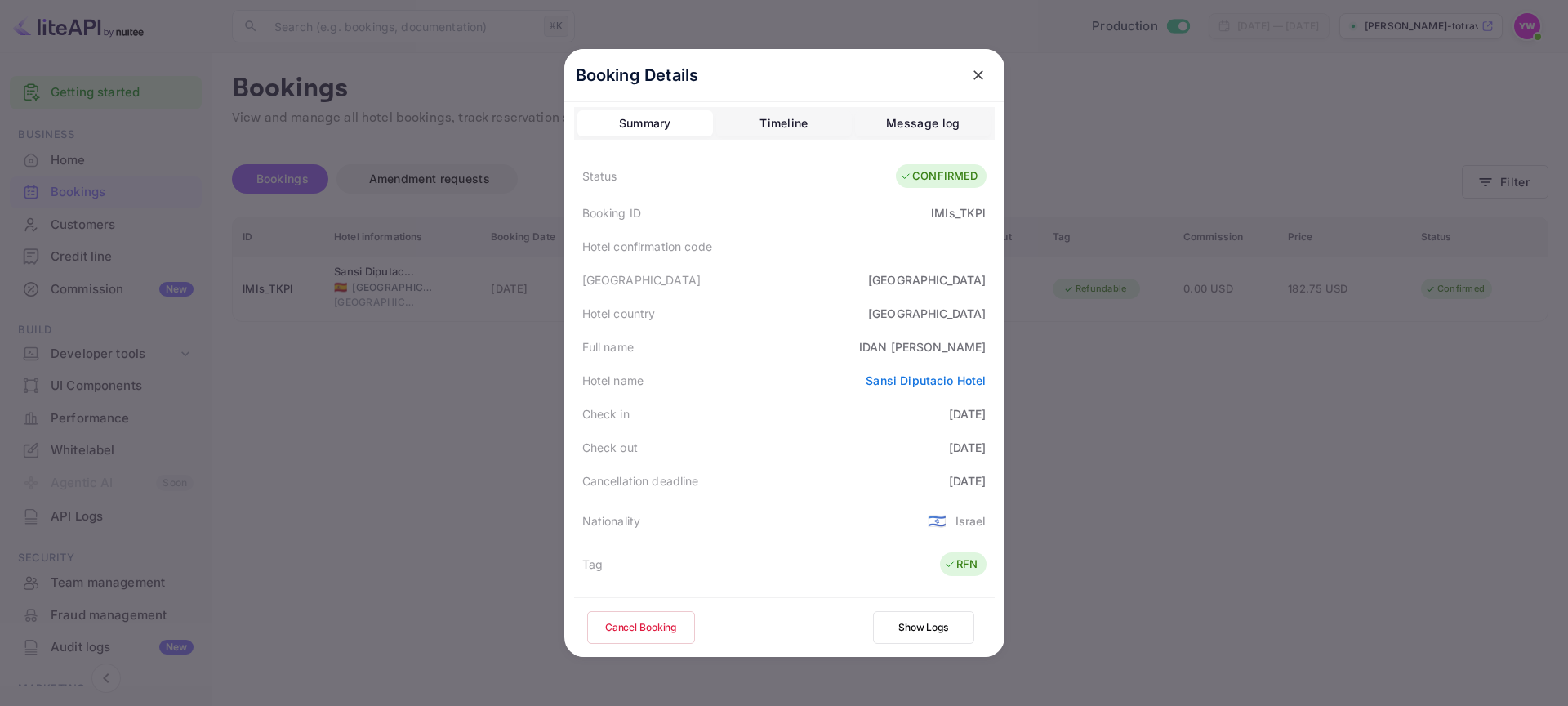
scroll to position [2, 0]
click at [1105, 301] on div at bounding box center [784, 353] width 1568 height 706
